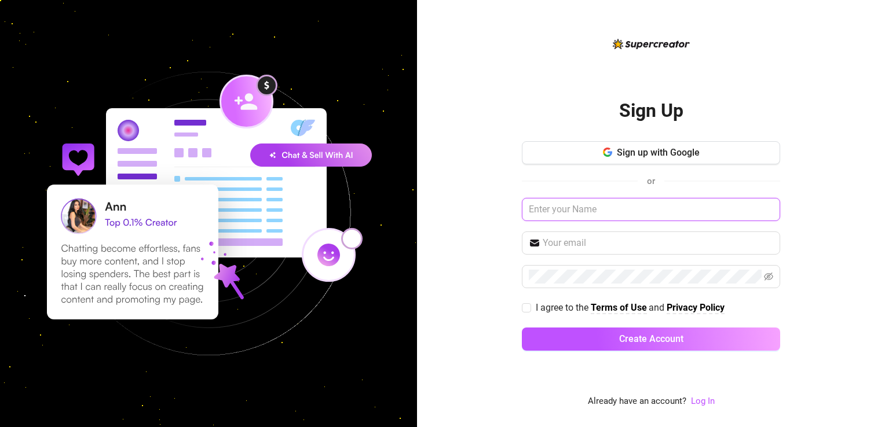
click at [634, 211] on input "text" at bounding box center [651, 209] width 258 height 23
click at [645, 180] on span "or" at bounding box center [651, 181] width 27 height 15
click at [575, 205] on input "text" at bounding box center [651, 209] width 258 height 23
click at [625, 153] on span "Sign up with Google" at bounding box center [658, 152] width 83 height 11
click at [668, 149] on span "Sign up with Google" at bounding box center [658, 152] width 83 height 11
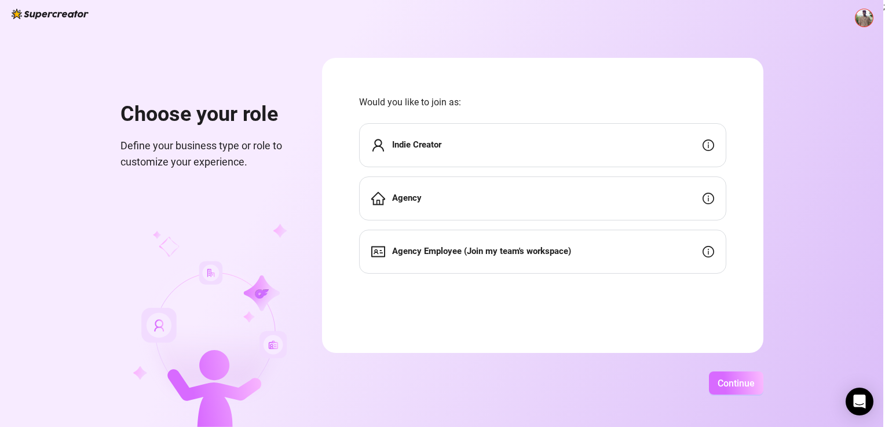
drag, startPoint x: 718, startPoint y: 378, endPoint x: 721, endPoint y: 386, distance: 9.2
click at [721, 386] on span "Continue" at bounding box center [736, 383] width 37 height 11
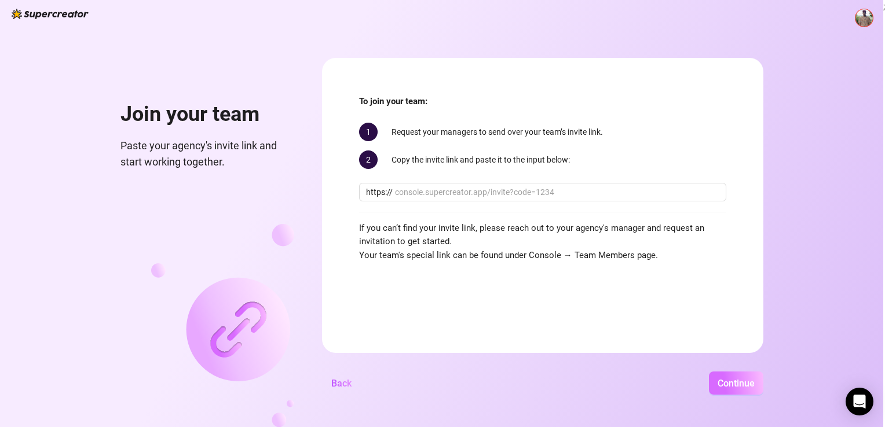
click at [721, 386] on span "Continue" at bounding box center [736, 383] width 37 height 11
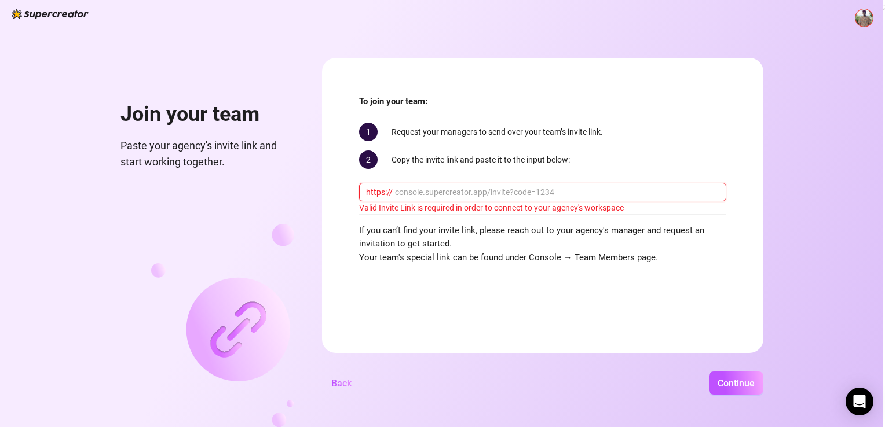
click at [457, 193] on input "text" at bounding box center [557, 192] width 324 height 13
click at [340, 385] on span "Back" at bounding box center [341, 383] width 20 height 11
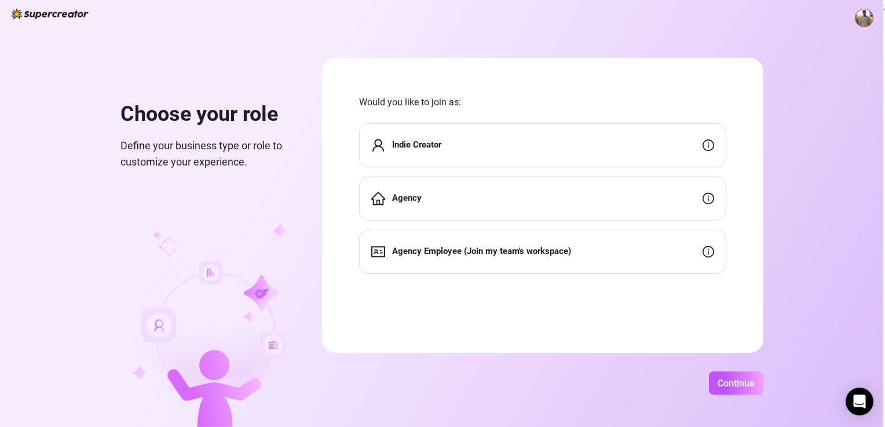
click at [860, 15] on img at bounding box center [864, 17] width 17 height 17
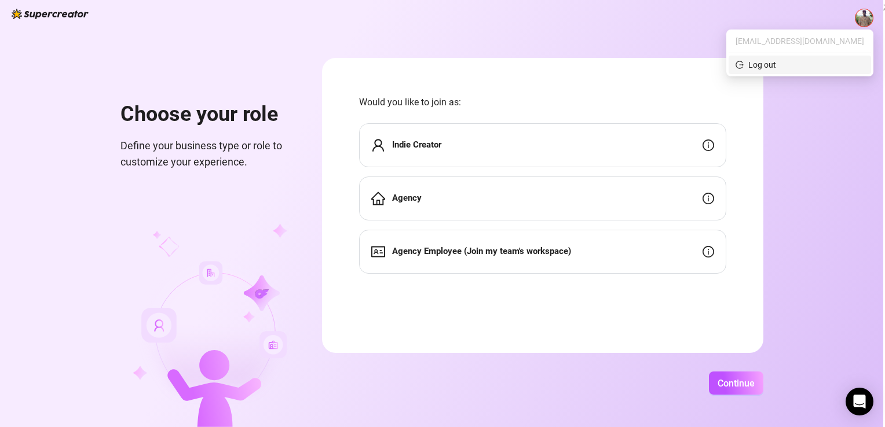
click at [814, 66] on span "Log out" at bounding box center [800, 65] width 129 height 13
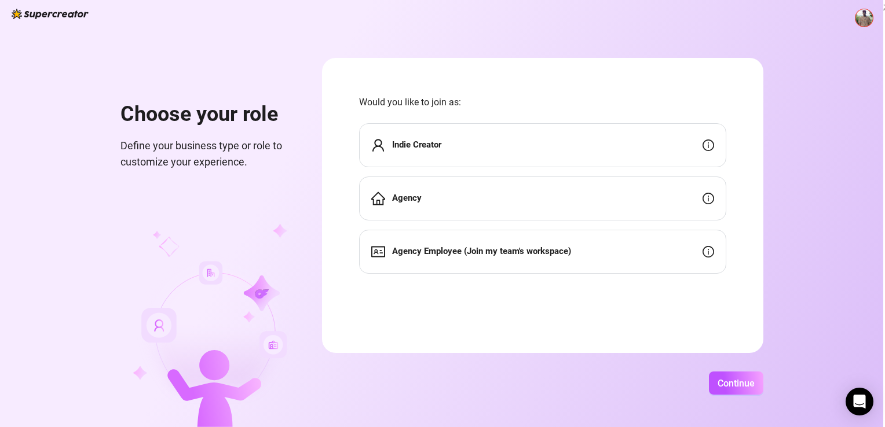
click at [865, 21] on img at bounding box center [864, 17] width 17 height 17
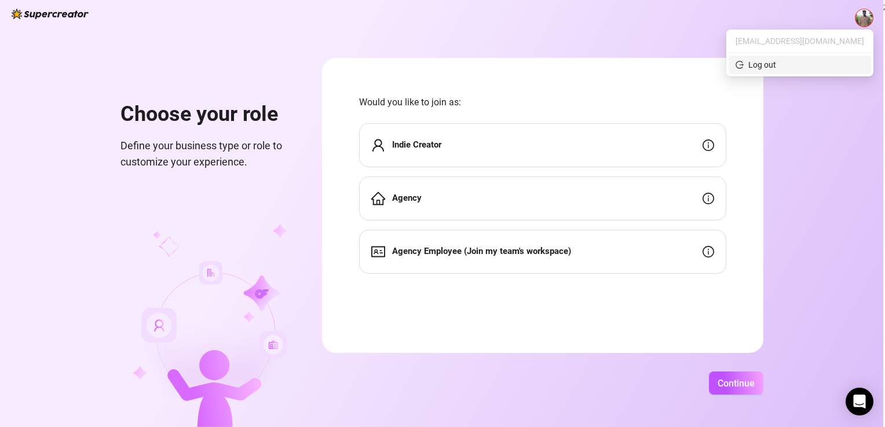
click at [810, 65] on span "Log out" at bounding box center [800, 65] width 129 height 13
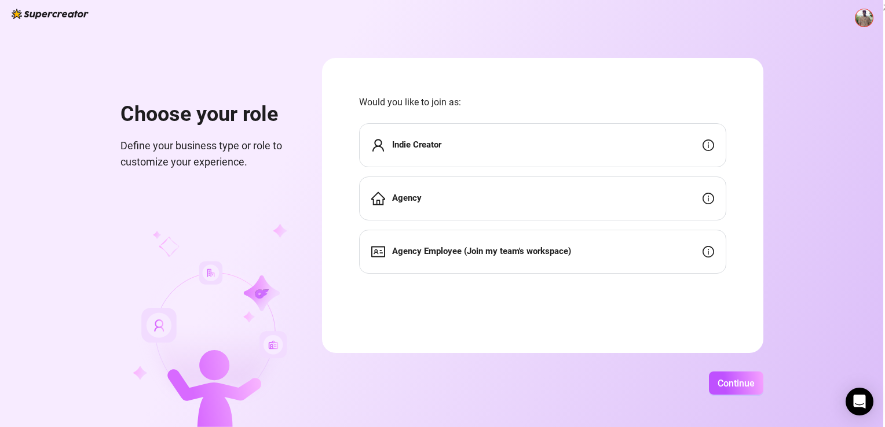
click at [866, 9] on span at bounding box center [864, 18] width 19 height 19
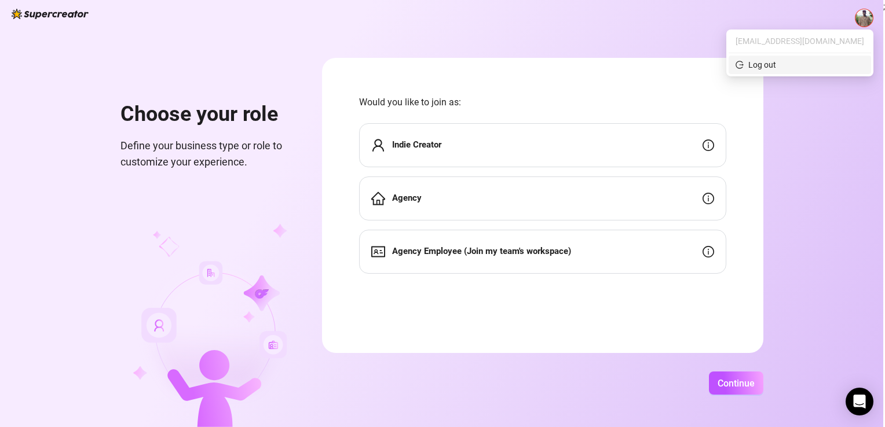
click at [776, 68] on div "Log out" at bounding box center [762, 65] width 28 height 13
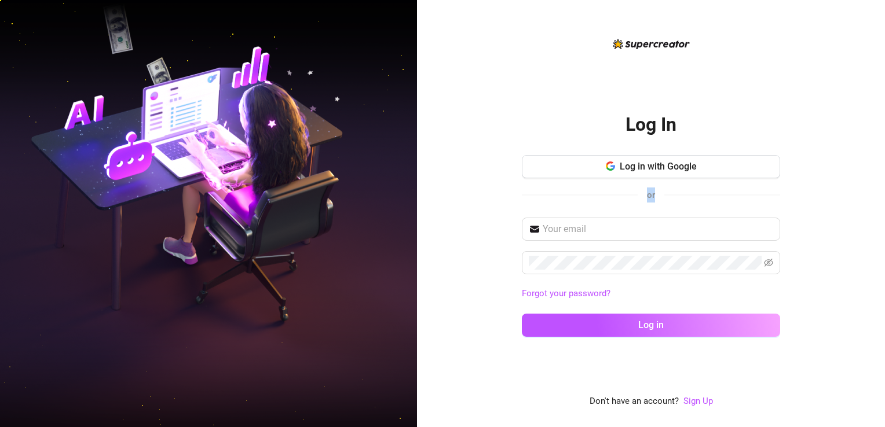
click at [792, 68] on div "Log In Log in with Google or Forgot your password? Log in Don't have an account…" at bounding box center [651, 213] width 468 height 427
click at [687, 200] on div "or" at bounding box center [651, 195] width 258 height 15
click at [615, 228] on input "text" at bounding box center [658, 229] width 231 height 14
type input "[EMAIL_ADDRESS][DOMAIN_NAME]"
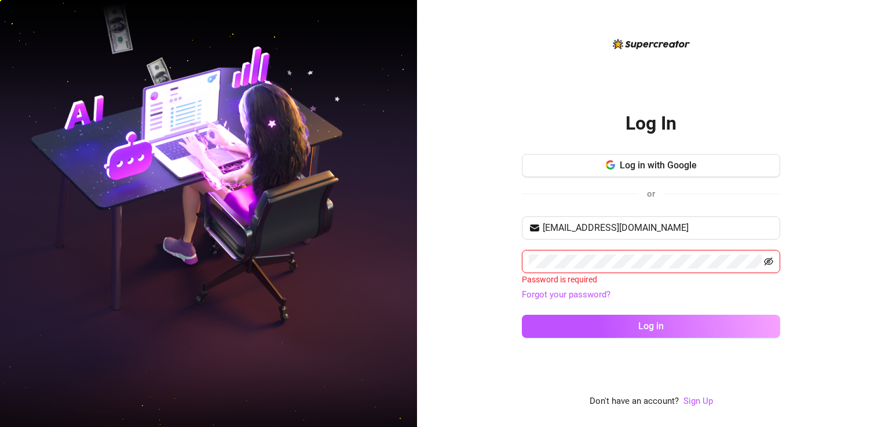
click at [767, 261] on icon "eye-invisible" at bounding box center [769, 262] width 9 height 8
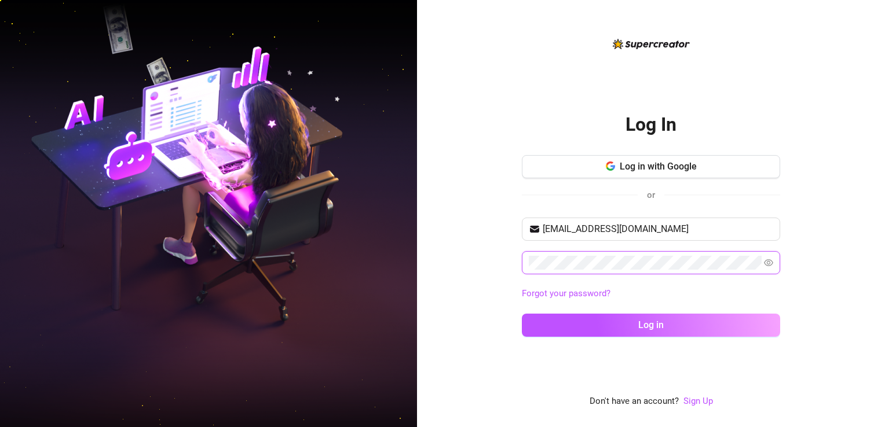
click at [522, 314] on button "Log in" at bounding box center [651, 325] width 258 height 23
